Goal: Check status: Check status

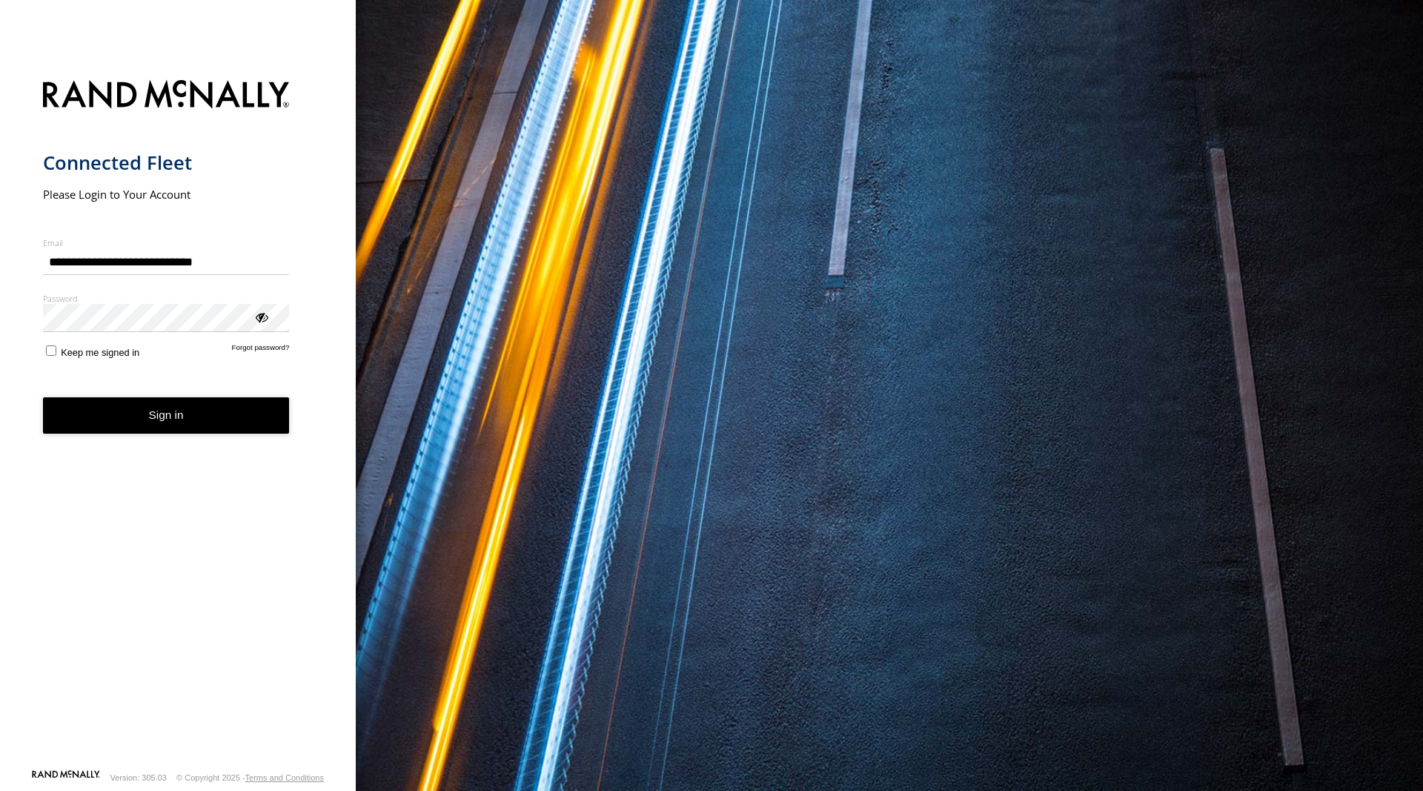
click at [173, 418] on button "Sign in" at bounding box center [166, 415] width 247 height 36
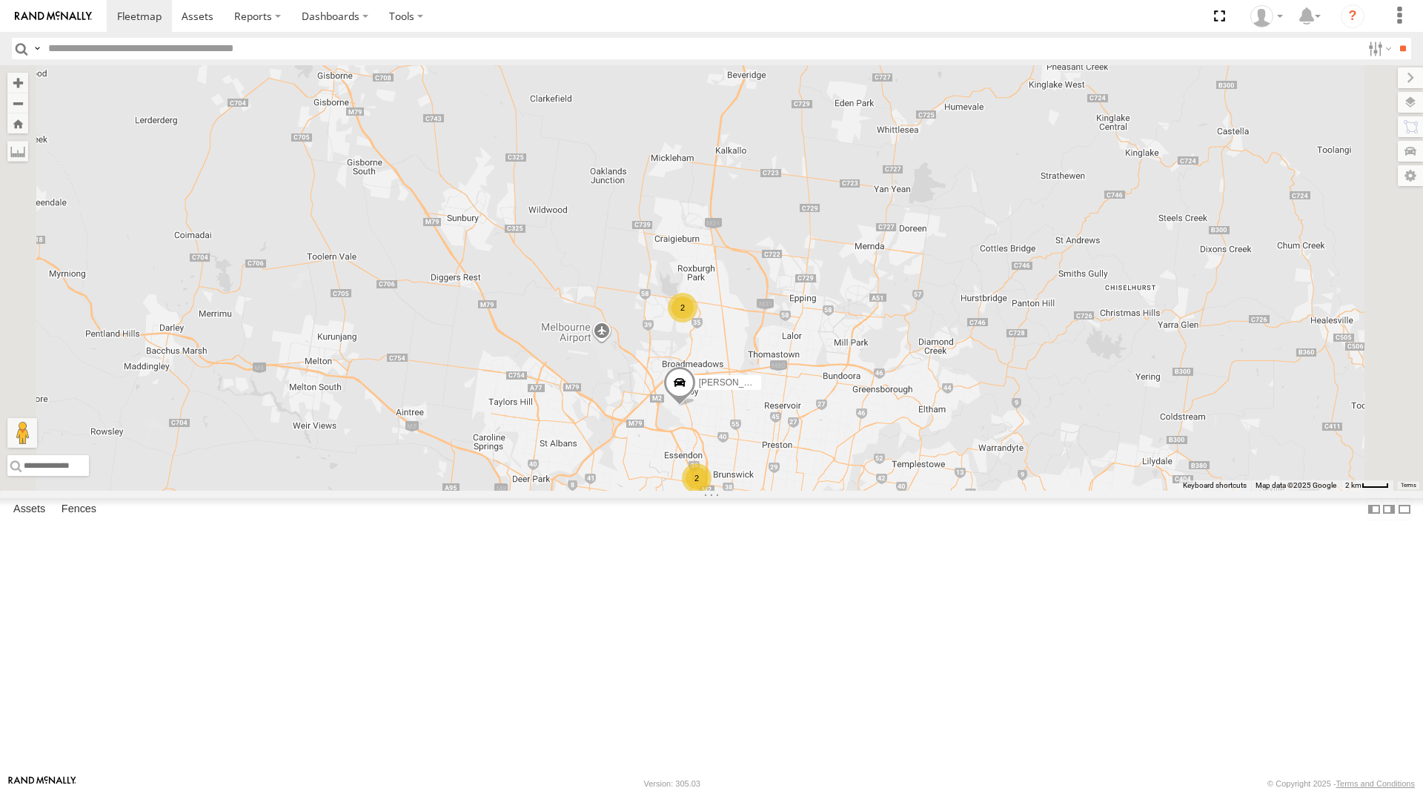
click at [1009, 325] on div "2 [PERSON_NAME] 2 [PERSON_NAME] [PERSON_NAME]" at bounding box center [711, 277] width 1423 height 425
click at [674, 538] on span at bounding box center [657, 518] width 33 height 40
drag, startPoint x: 128, startPoint y: 17, endPoint x: 804, endPoint y: 79, distance: 678.8
click at [129, 17] on span at bounding box center [139, 16] width 44 height 14
click at [126, 16] on span at bounding box center [139, 16] width 44 height 14
